Goal: Answer question/provide support: Answer question/provide support

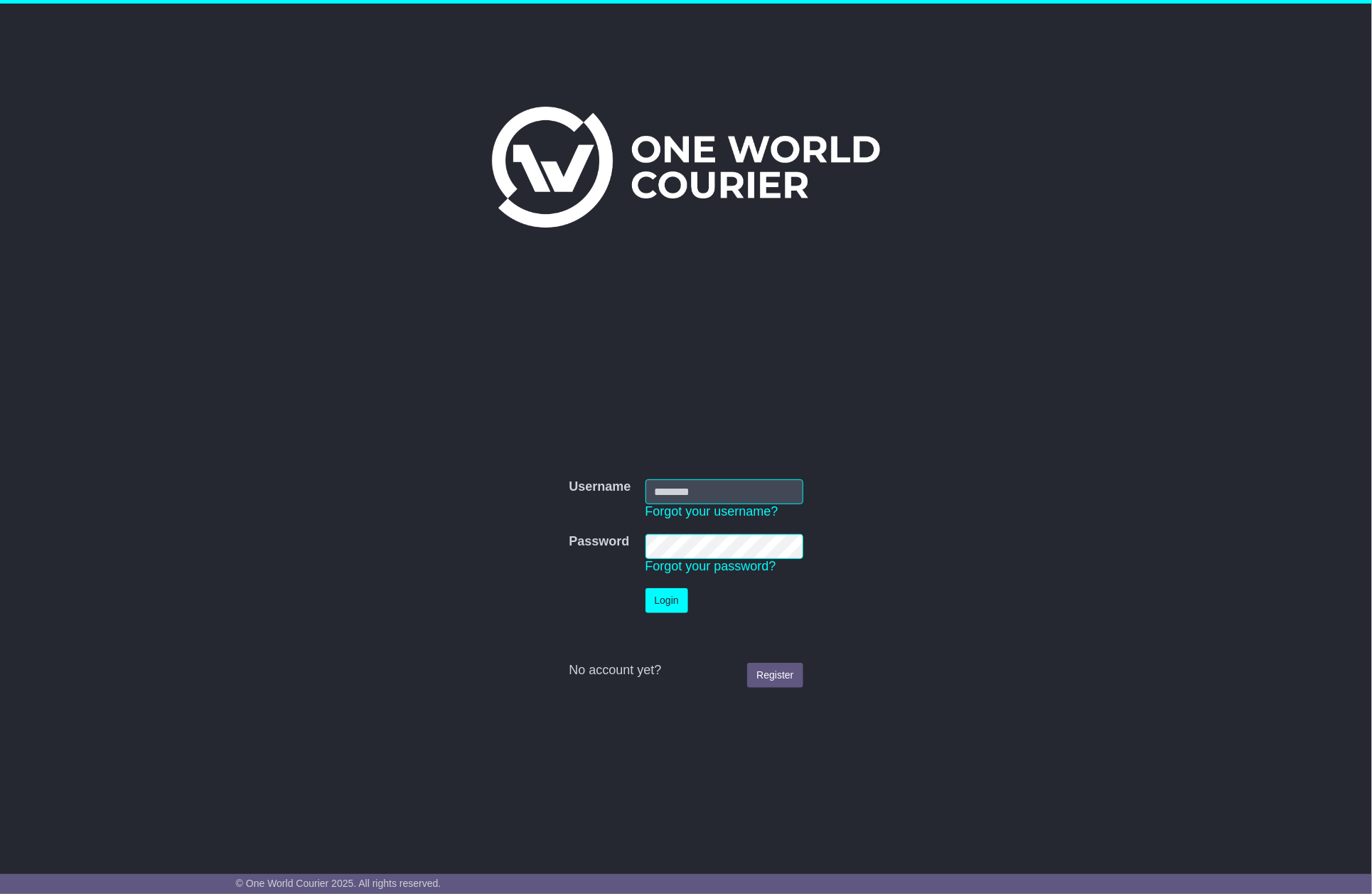
click at [954, 522] on form "Username Username Forgot your username? Password Password Forgot your password?…" at bounding box center [686, 584] width 714 height 223
click at [0, 893] on nordpass-portal at bounding box center [0, 894] width 0 height 0
type input "**********"
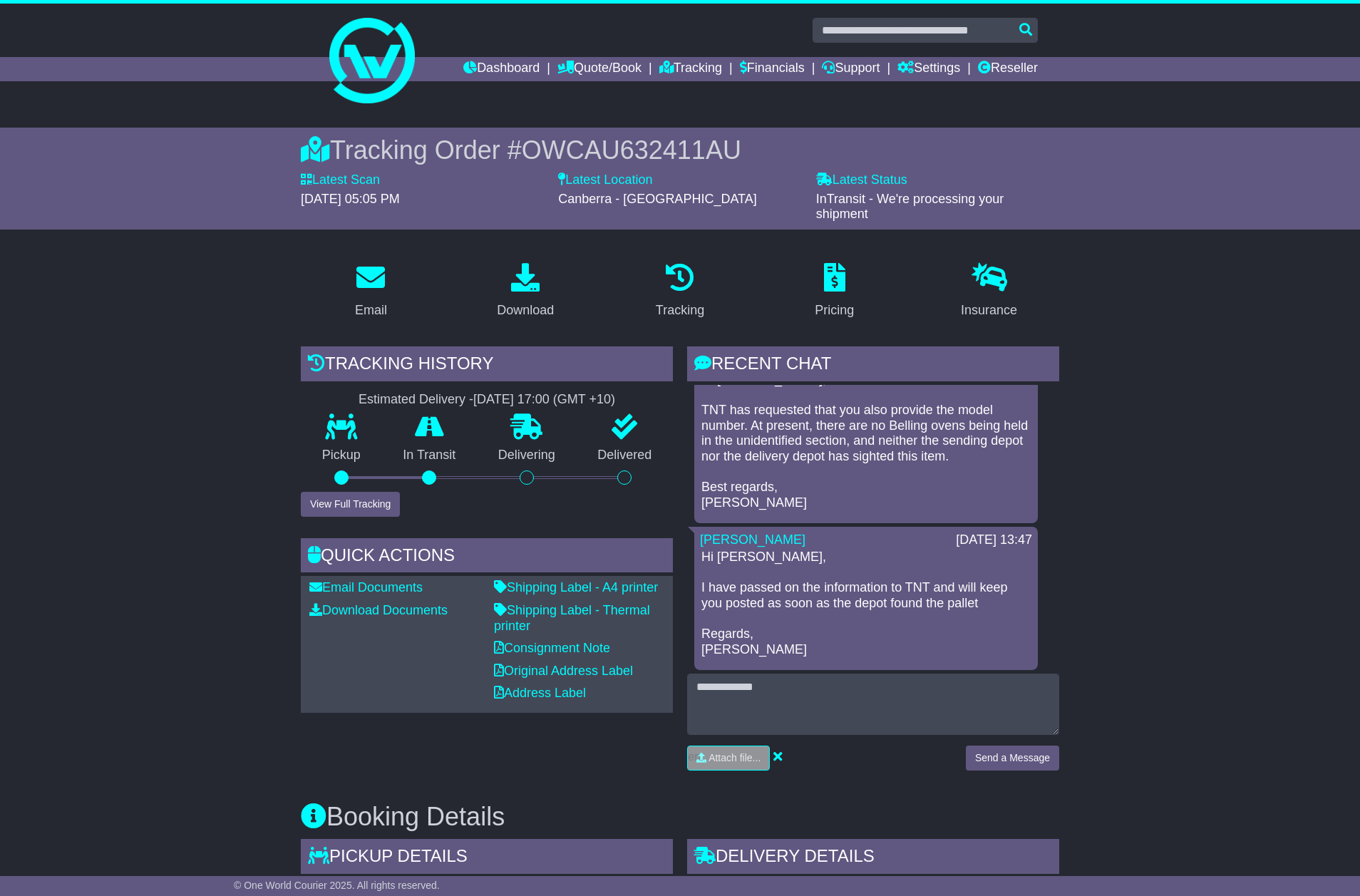
scroll to position [107, 0]
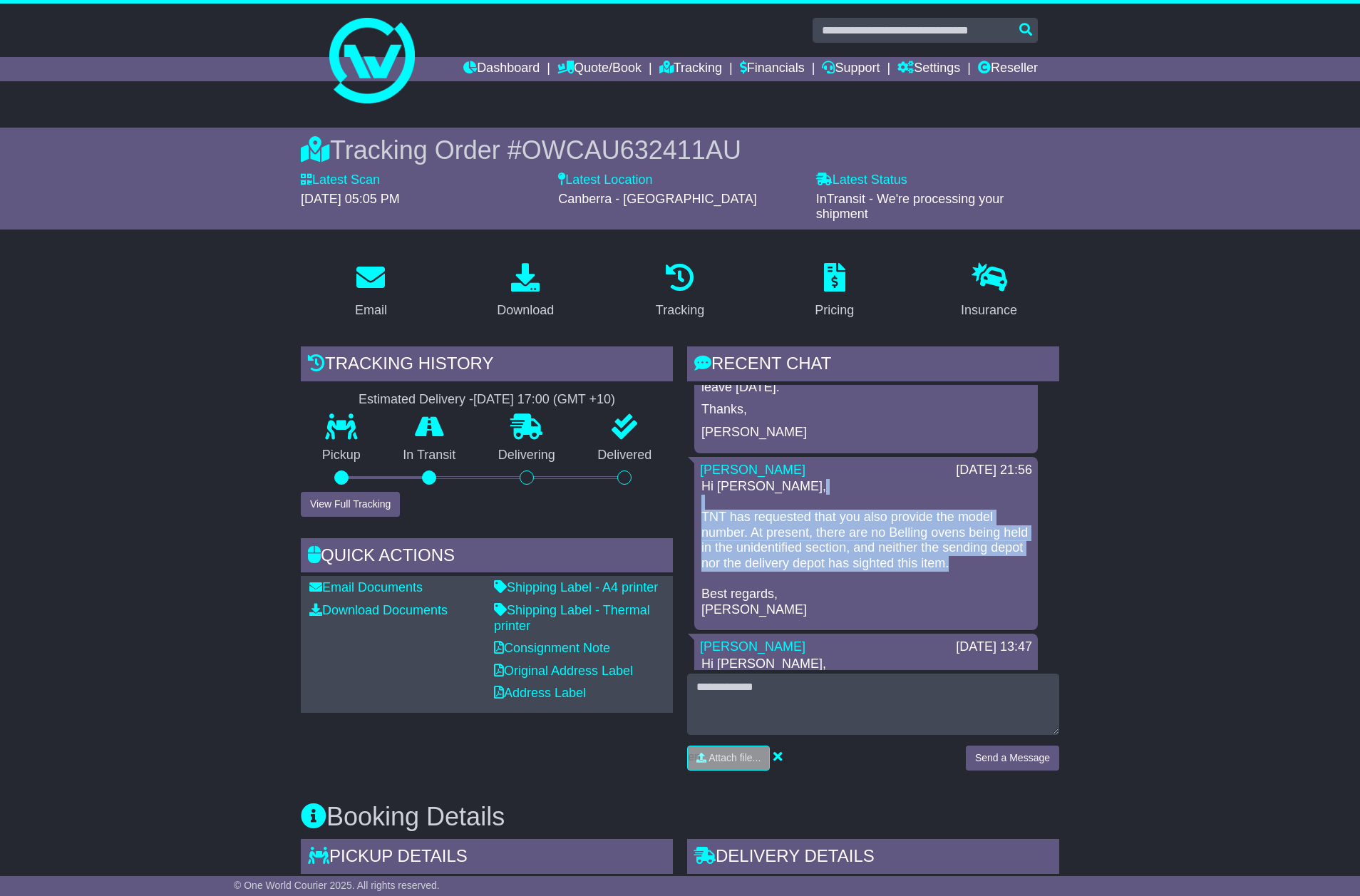
copy p "TNT has requested that you also provide the model number. At present, there are…"
drag, startPoint x: 1010, startPoint y: 563, endPoint x: 700, endPoint y: 501, distance: 316.1
click at [702, 501] on p "Hi Nicolle, TNT has requested that you also provide the model number. At presen…" at bounding box center [866, 548] width 329 height 139
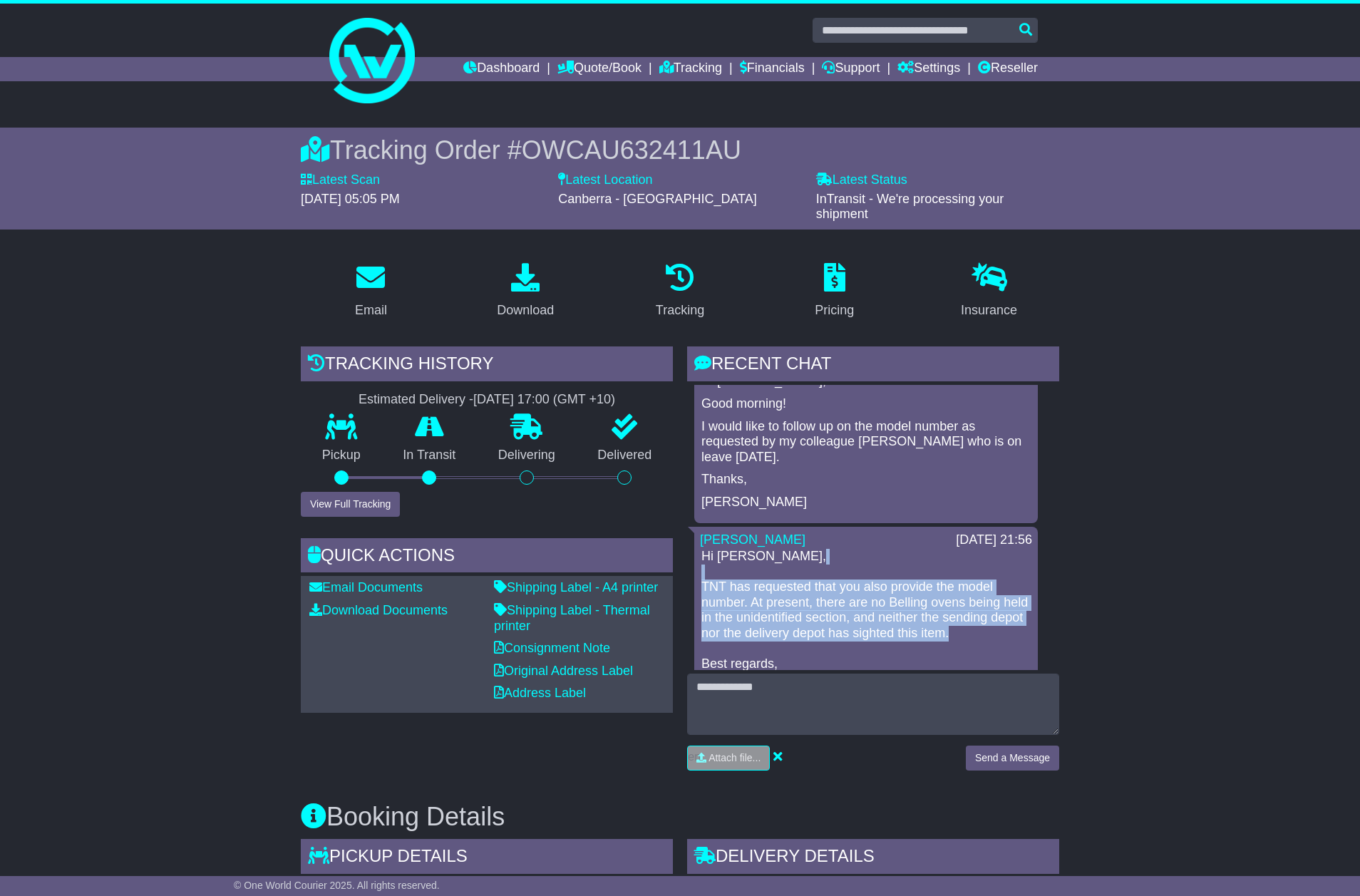
scroll to position [0, 0]
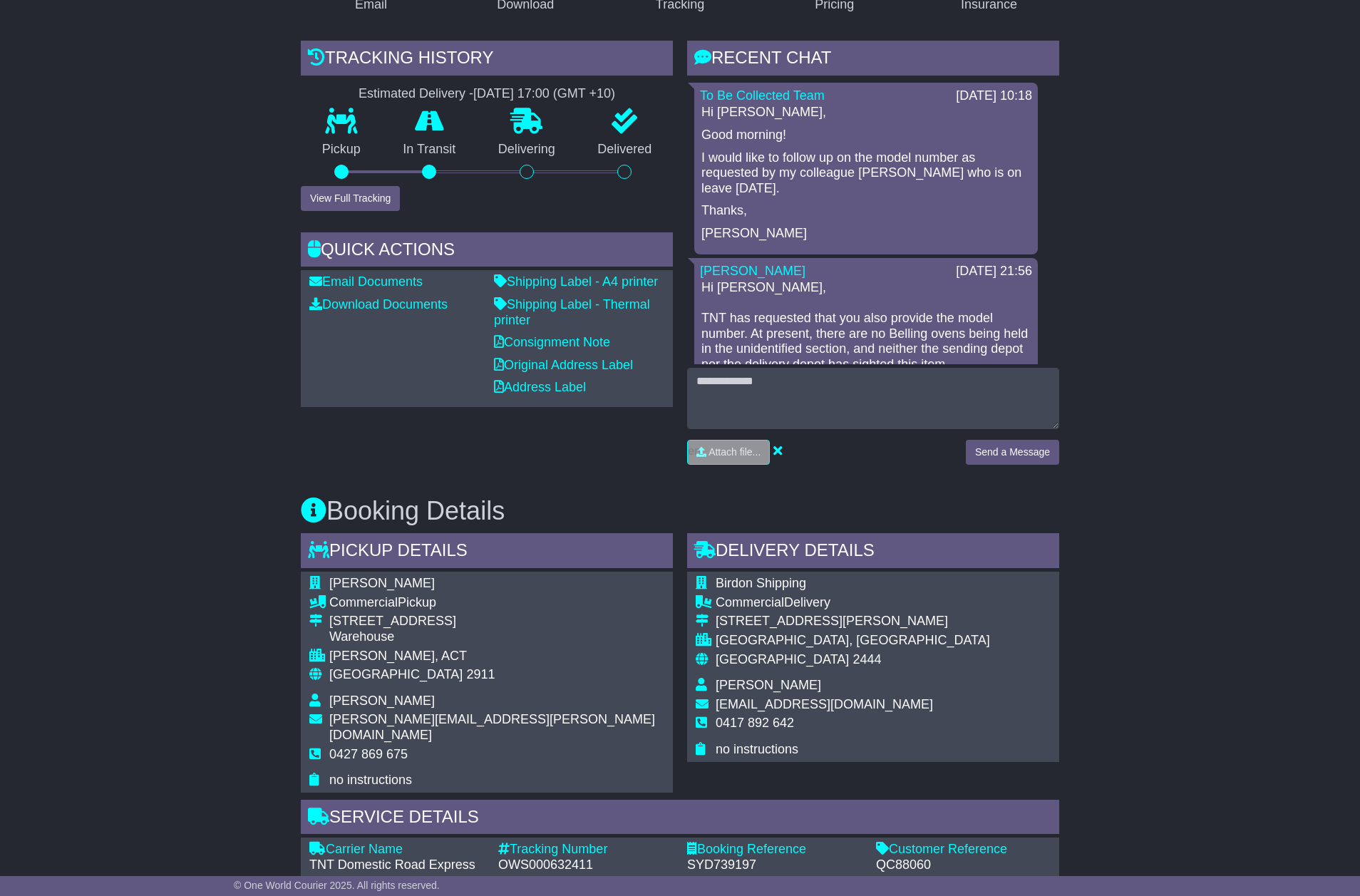
scroll to position [427, 0]
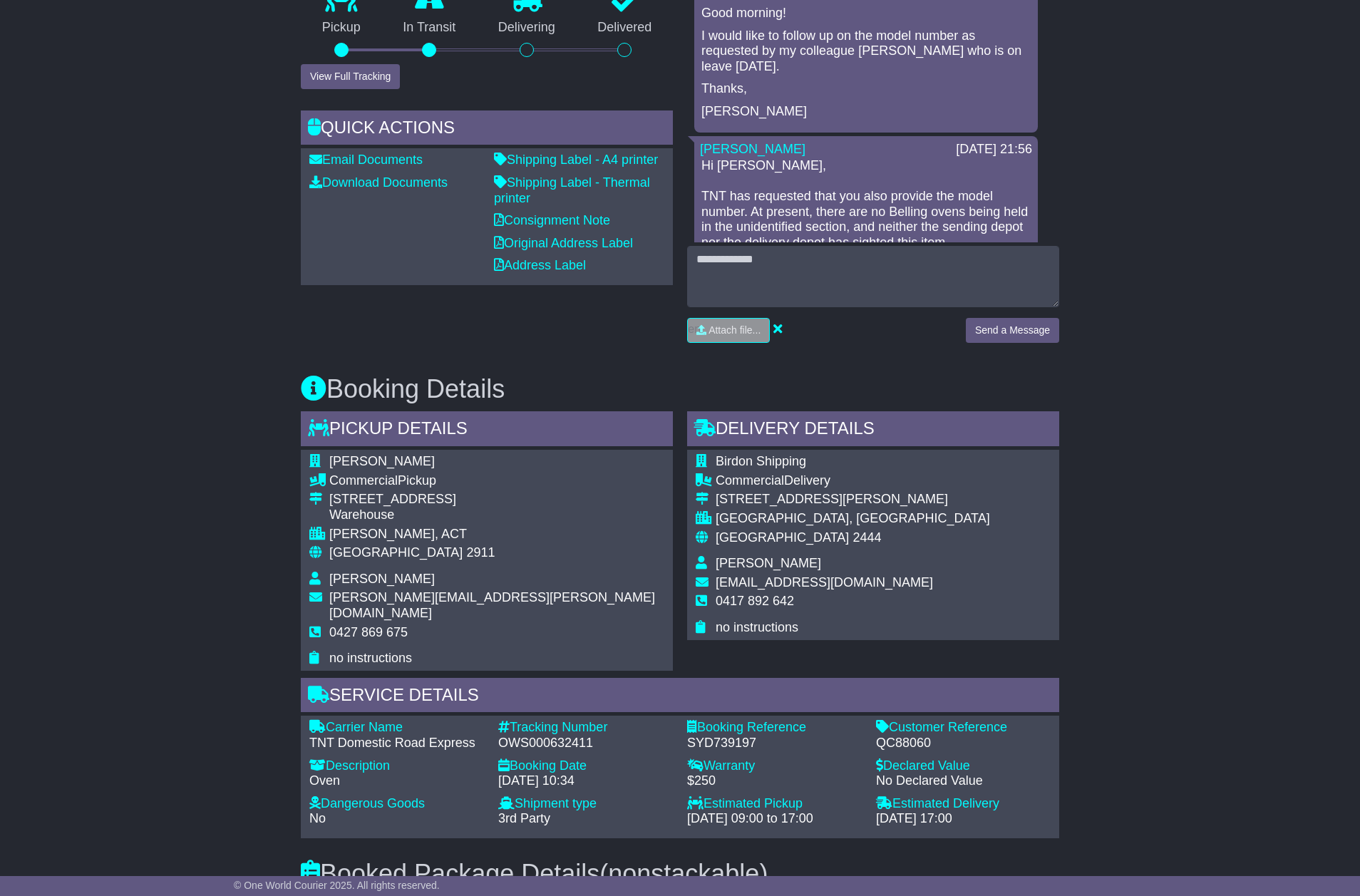
click at [907, 735] on div "QC88060" at bounding box center [963, 743] width 175 height 16
copy div "QC88060"
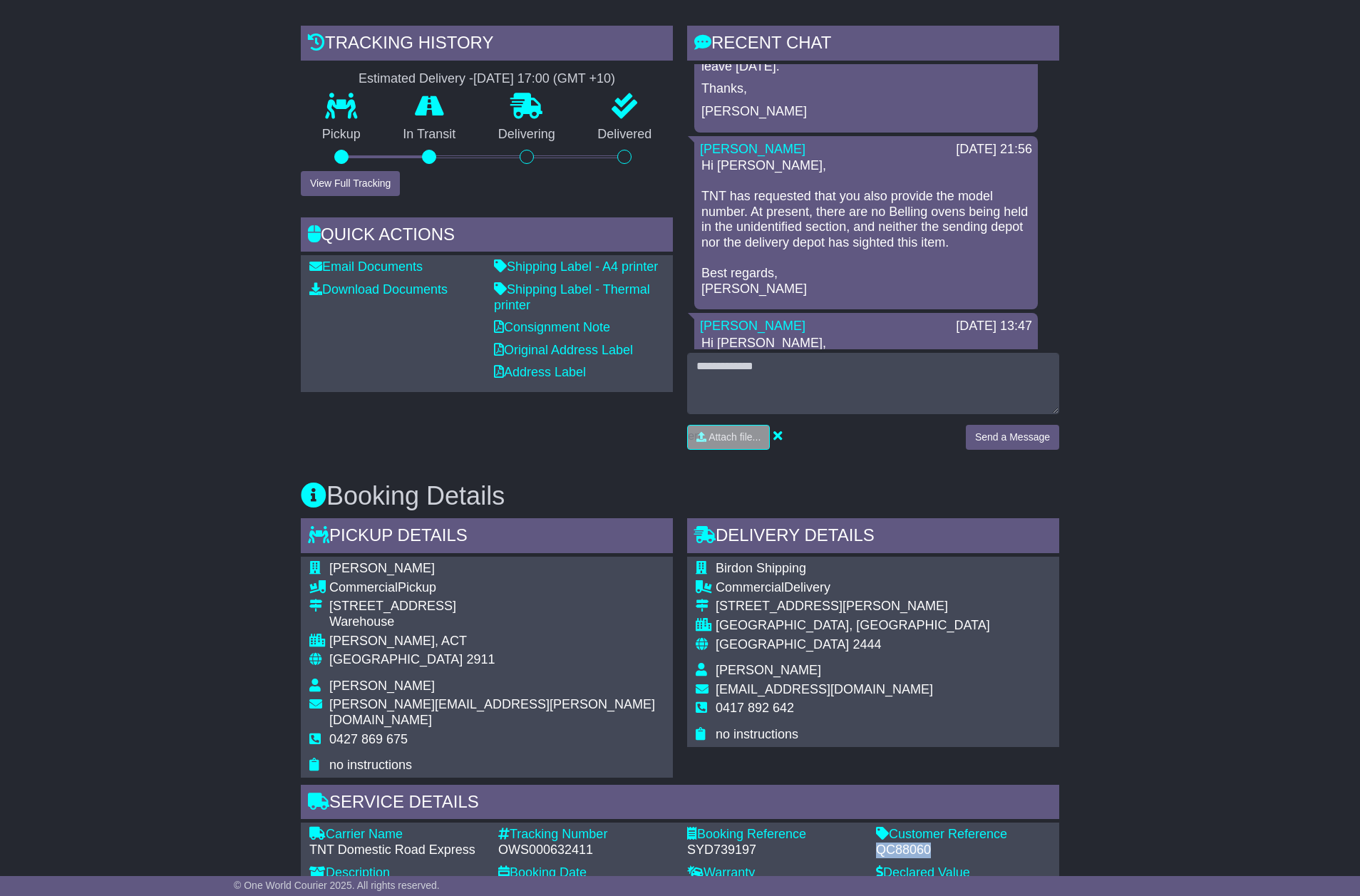
scroll to position [0, 0]
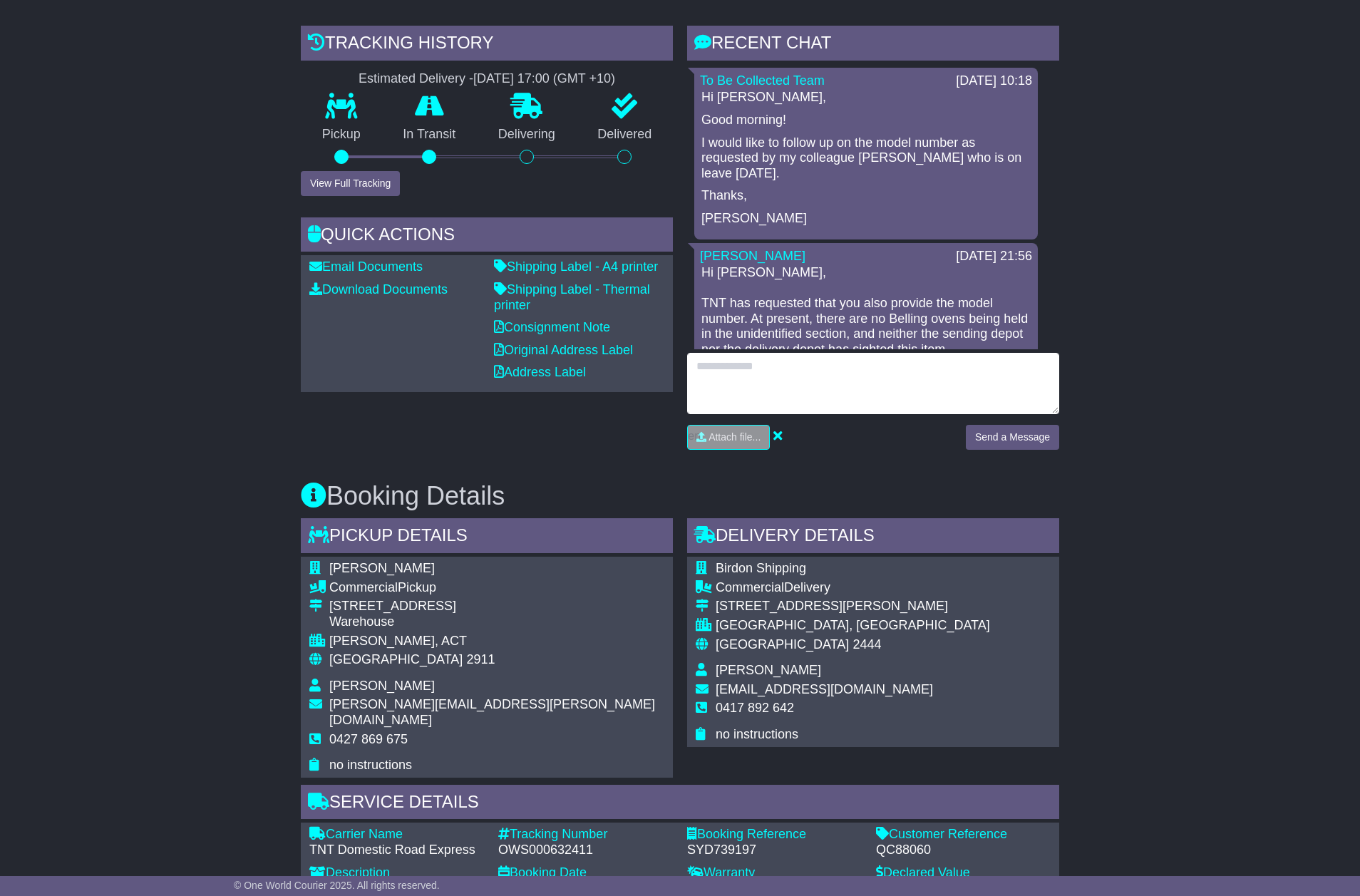
click at [795, 366] on textarea at bounding box center [872, 383] width 372 height 62
paste textarea "**********"
type textarea "**********"
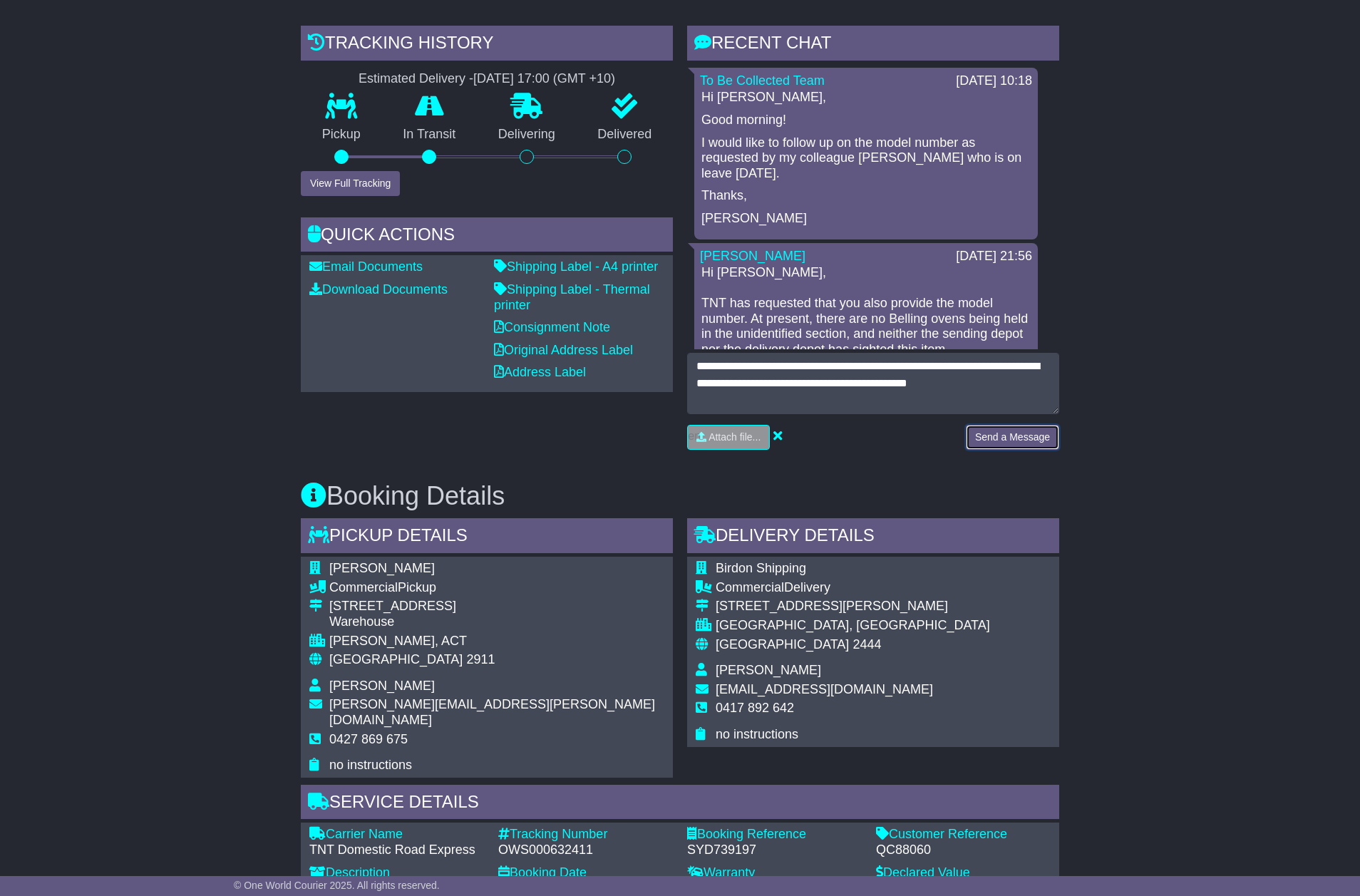
click at [1001, 439] on button "Send a Message" at bounding box center [1013, 437] width 94 height 25
